Goal: Information Seeking & Learning: Understand process/instructions

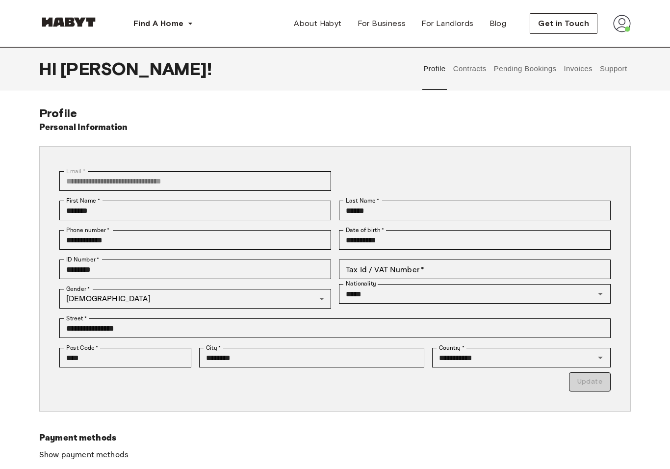
click at [621, 67] on button "Support" at bounding box center [614, 68] width 30 height 43
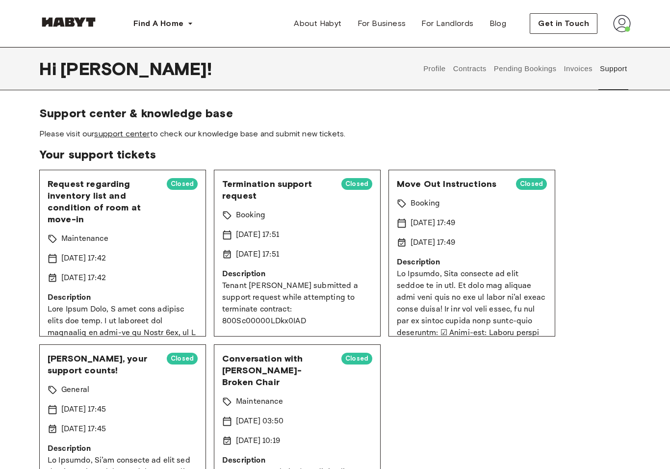
click at [131, 136] on link "support center" at bounding box center [121, 133] width 55 height 9
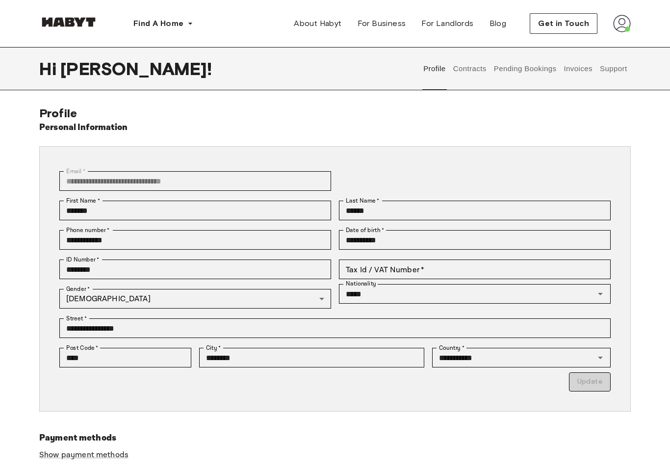
click at [618, 71] on button "Support" at bounding box center [614, 68] width 30 height 43
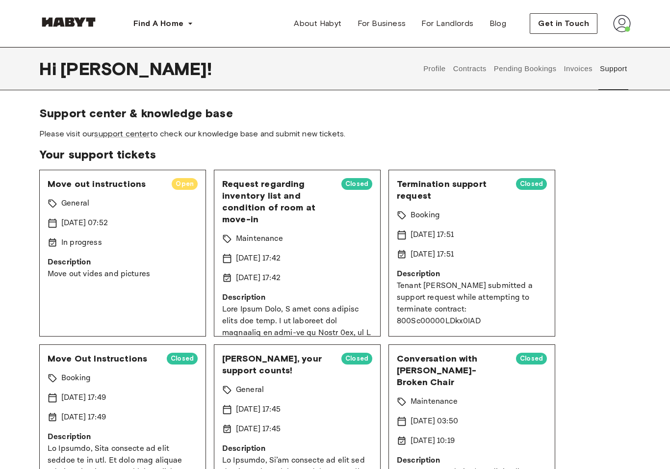
click at [112, 267] on p "Description" at bounding box center [123, 263] width 150 height 12
click at [190, 183] on span "Open" at bounding box center [185, 184] width 26 height 10
click at [179, 196] on div "Move out instructions Open General 15 Aug 2025 07:52 In progress Description Mo…" at bounding box center [122, 253] width 167 height 167
click at [73, 185] on span "Move out instructions" at bounding box center [106, 184] width 116 height 12
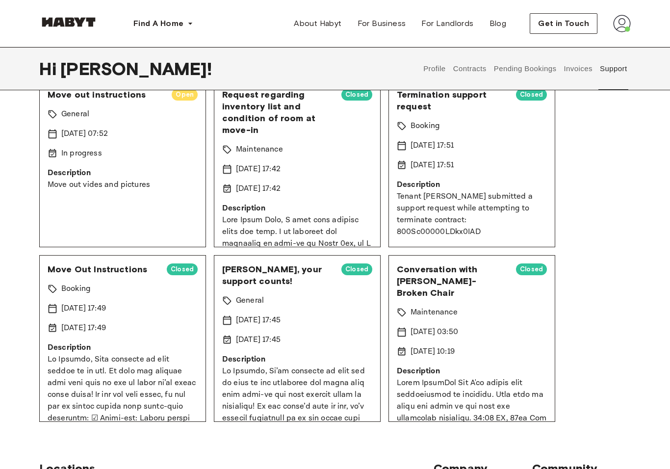
scroll to position [89, 0]
click at [86, 209] on div "Move out instructions Open General 15 Aug 2025 07:52 In progress Description Mo…" at bounding box center [122, 163] width 167 height 167
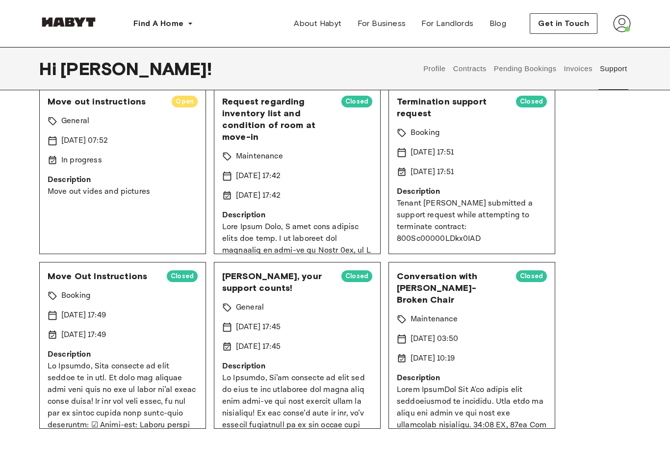
scroll to position [82, 0]
click at [171, 96] on div "Move out instructions Open" at bounding box center [123, 102] width 150 height 12
click at [69, 99] on span "Move out instructions" at bounding box center [106, 102] width 116 height 12
click at [70, 131] on div "Move out instructions Open General 15 Aug 2025 07:52 In progress Description Mo…" at bounding box center [122, 171] width 167 height 167
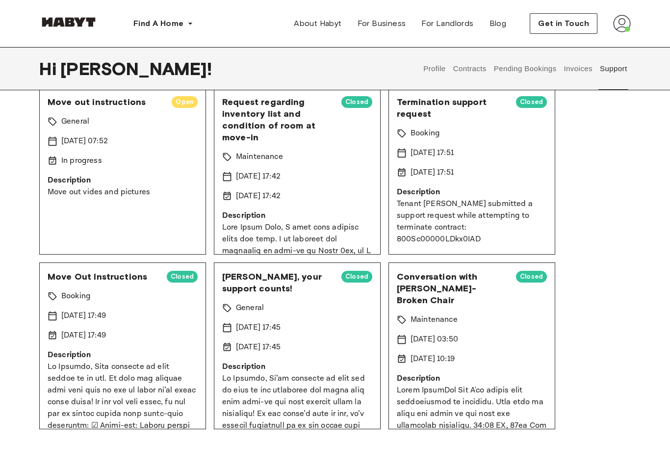
click at [79, 189] on p "Move out vides and pictures" at bounding box center [123, 192] width 150 height 12
click at [99, 183] on p "Description" at bounding box center [123, 181] width 150 height 12
click at [125, 179] on p "Description" at bounding box center [123, 181] width 150 height 12
click at [578, 70] on button "Invoices" at bounding box center [578, 68] width 31 height 43
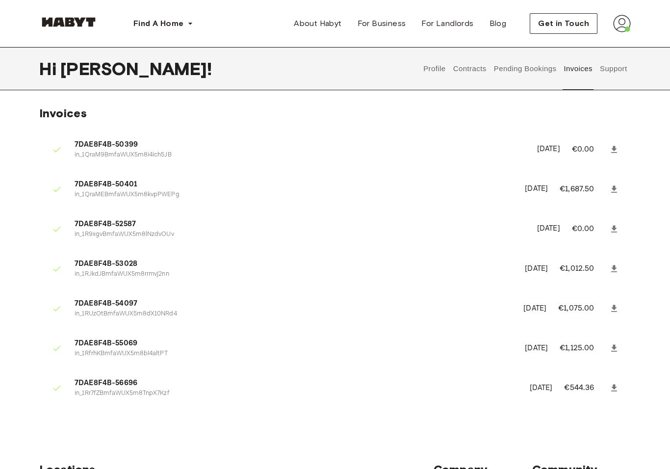
click at [613, 66] on button "Support" at bounding box center [614, 68] width 30 height 43
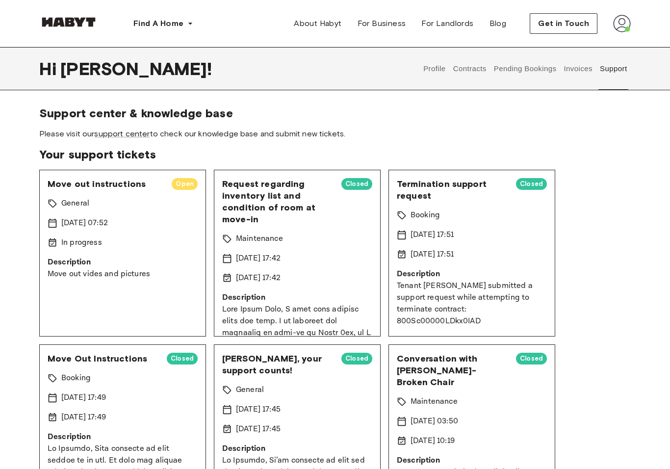
click at [189, 191] on div "Move out instructions Open General 15 Aug 2025 07:52 In progress Description Mo…" at bounding box center [122, 253] width 167 height 167
click at [100, 273] on p "Move out vides and pictures" at bounding box center [123, 274] width 150 height 12
click at [138, 210] on div "Move out instructions Open General 15 Aug 2025 07:52 In progress Description Mo…" at bounding box center [122, 253] width 167 height 167
click at [118, 243] on div "In progress" at bounding box center [123, 243] width 150 height 12
click at [426, 69] on button "Profile" at bounding box center [434, 68] width 25 height 43
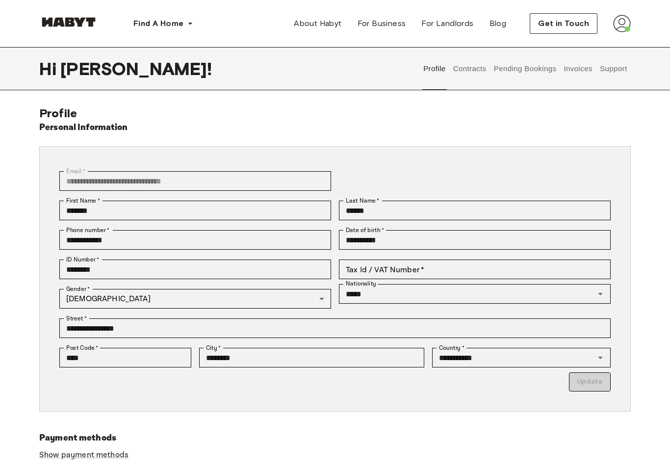
click at [607, 72] on button "Support" at bounding box center [614, 68] width 30 height 43
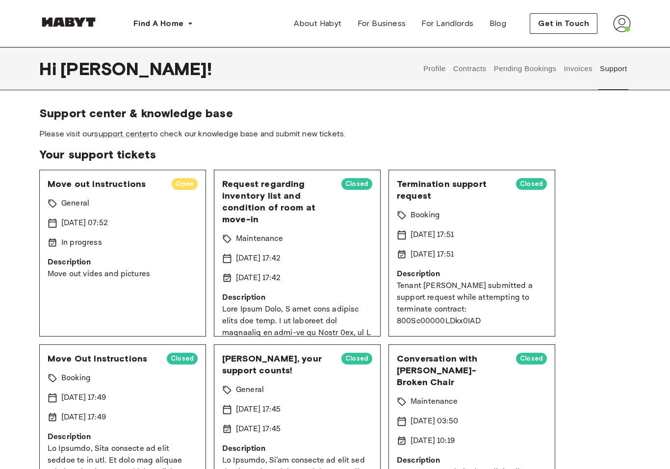
click at [186, 194] on div "Move out instructions Open General 15 Aug 2025 07:52 In progress Description Mo…" at bounding box center [122, 253] width 167 height 167
click at [165, 291] on div "Move out instructions Open General 15 Aug 2025 07:52 In progress Description Mo…" at bounding box center [122, 253] width 167 height 167
click at [170, 305] on div "Move out instructions Open General 15 Aug 2025 07:52 In progress Description Mo…" at bounding box center [122, 253] width 167 height 167
click at [132, 255] on div "Move out instructions Open General 15 Aug 2025 07:52 In progress Description Mo…" at bounding box center [122, 253] width 167 height 167
click at [135, 196] on div "Move out instructions Open General 15 Aug 2025 07:52 In progress Description Mo…" at bounding box center [122, 253] width 167 height 167
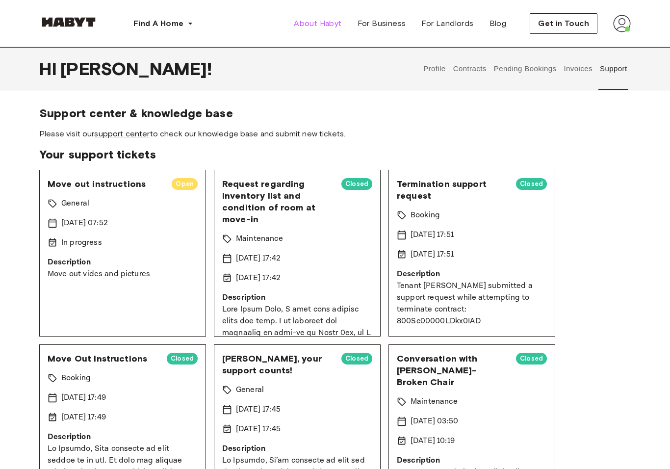
click at [327, 25] on span "About Habyt" at bounding box center [318, 24] width 48 height 12
